Goal: Information Seeking & Learning: Check status

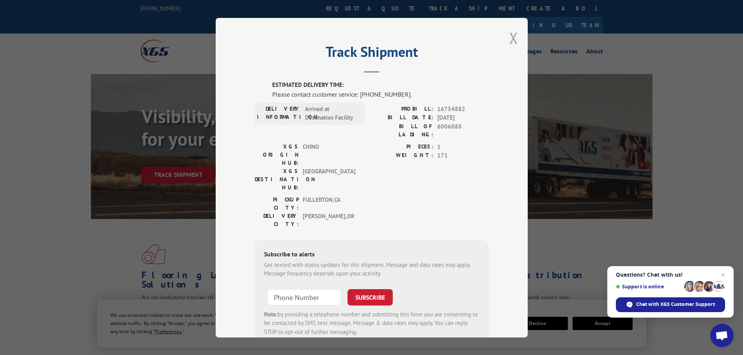
click at [511, 37] on button "Close modal" at bounding box center [513, 38] width 9 height 21
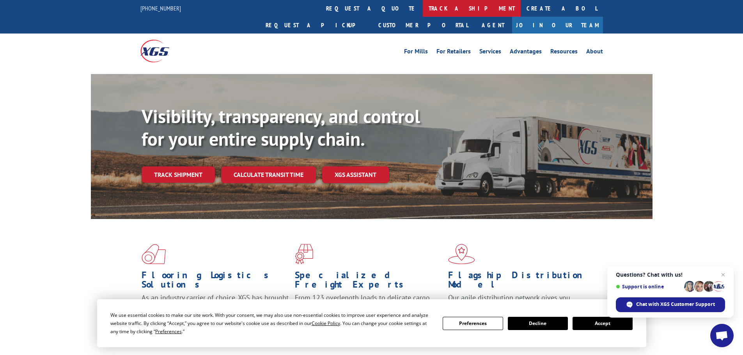
click at [423, 7] on link "track a shipment" at bounding box center [472, 8] width 98 height 17
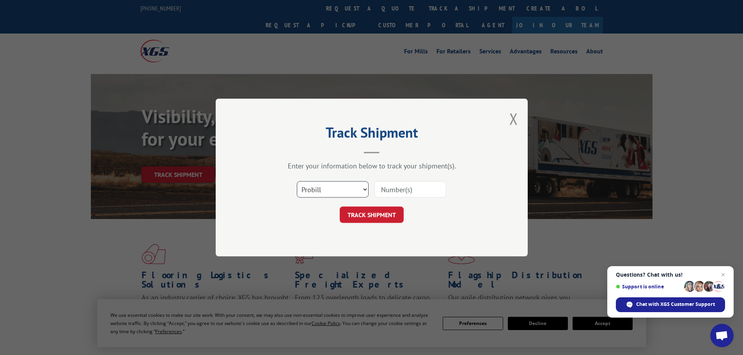
click at [313, 194] on select "Select category... Probill BOL PO" at bounding box center [333, 189] width 72 height 16
select select "bol"
click at [297, 181] on select "Select category... Probill BOL PO" at bounding box center [333, 189] width 72 height 16
click at [380, 187] on input at bounding box center [410, 189] width 72 height 16
paste input "5060626"
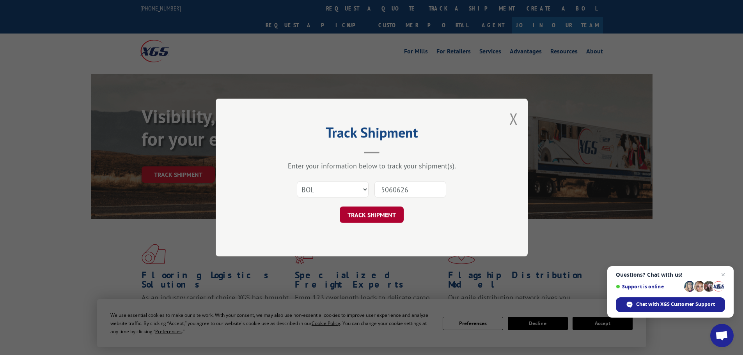
type input "5060626"
click at [389, 212] on button "TRACK SHIPMENT" at bounding box center [372, 215] width 64 height 16
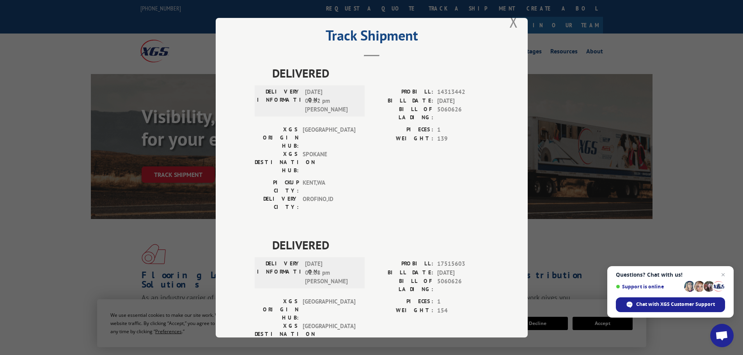
scroll to position [32, 0]
